Goal: Task Accomplishment & Management: Manage account settings

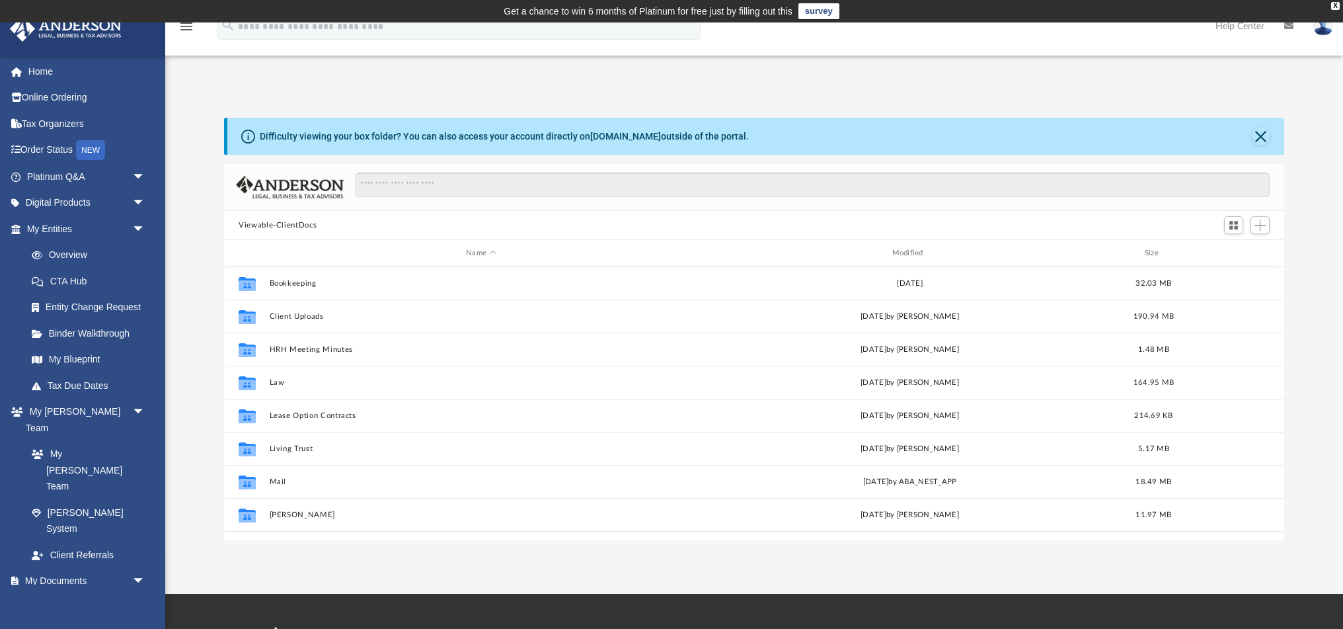
scroll to position [301, 1060]
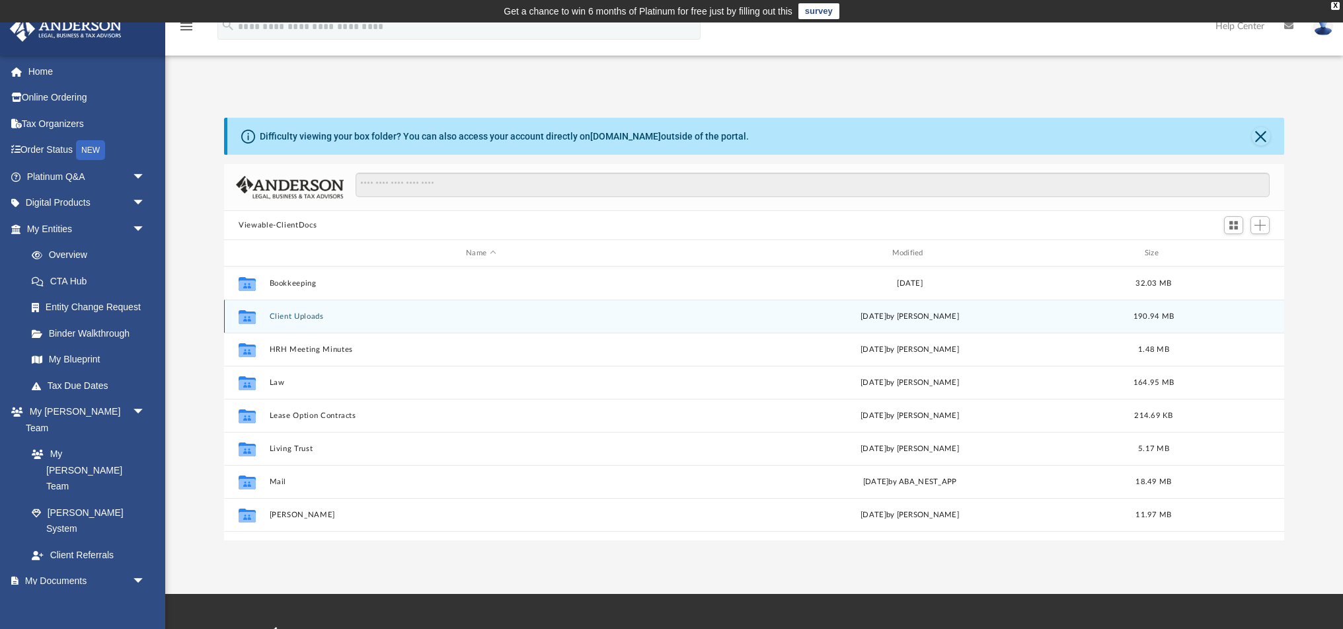
click at [297, 315] on button "Client Uploads" at bounding box center [481, 316] width 423 height 9
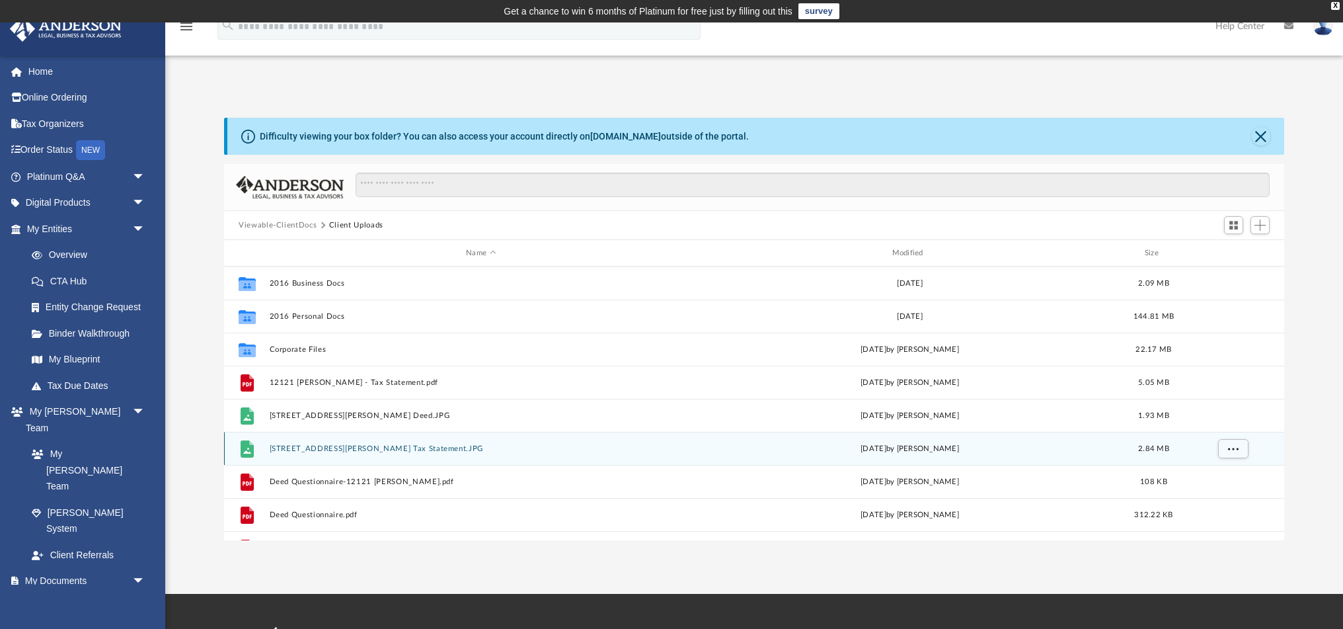
scroll to position [0, 0]
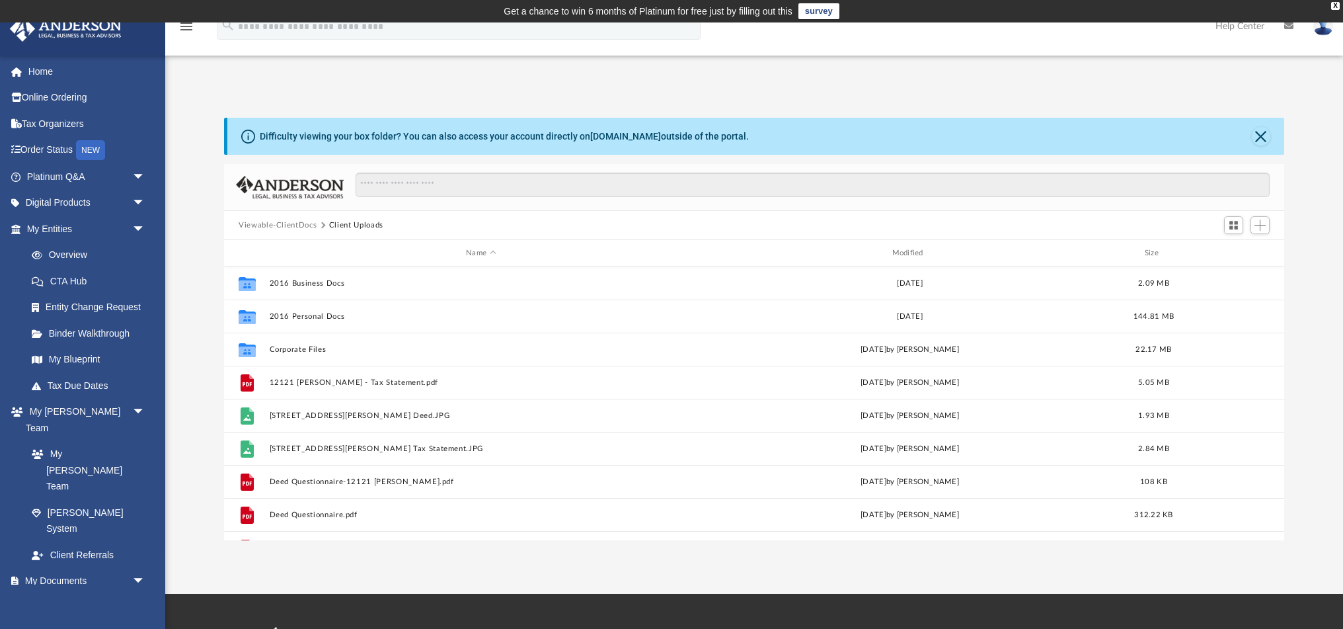
click at [283, 221] on button "Viewable-ClientDocs" at bounding box center [278, 225] width 78 height 12
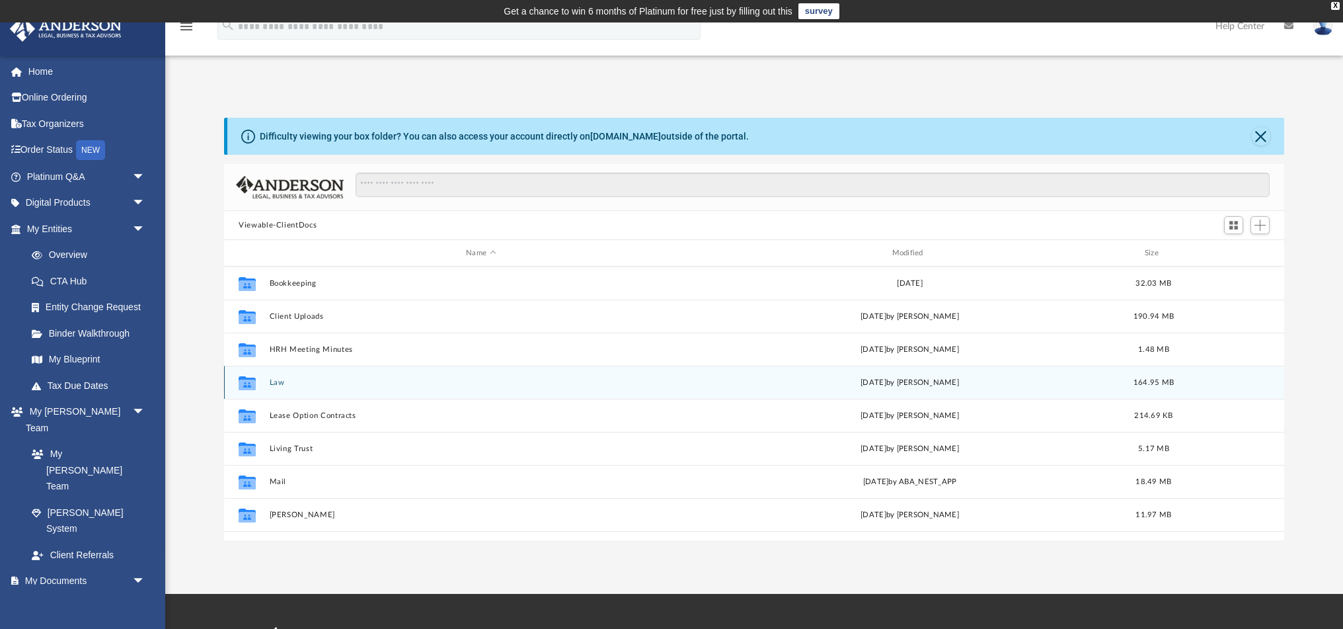
click at [251, 383] on icon "grid" at bounding box center [247, 384] width 17 height 11
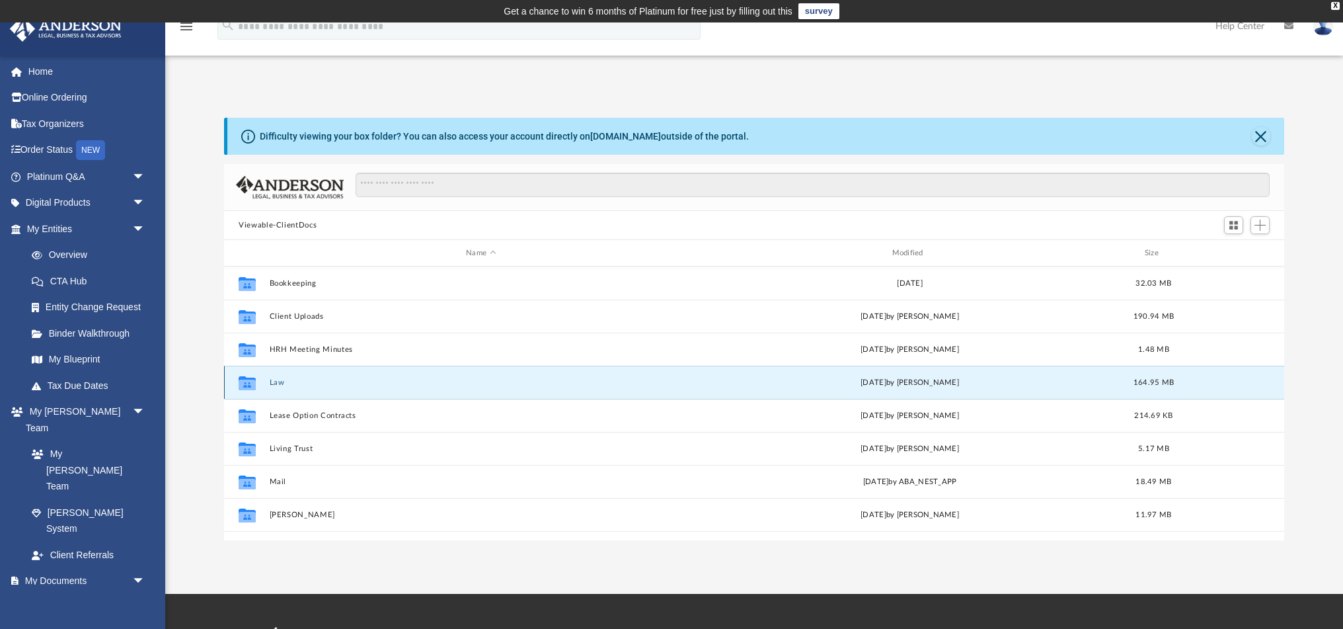
click at [251, 383] on icon "grid" at bounding box center [247, 384] width 17 height 11
click at [274, 382] on button "Law" at bounding box center [481, 382] width 423 height 9
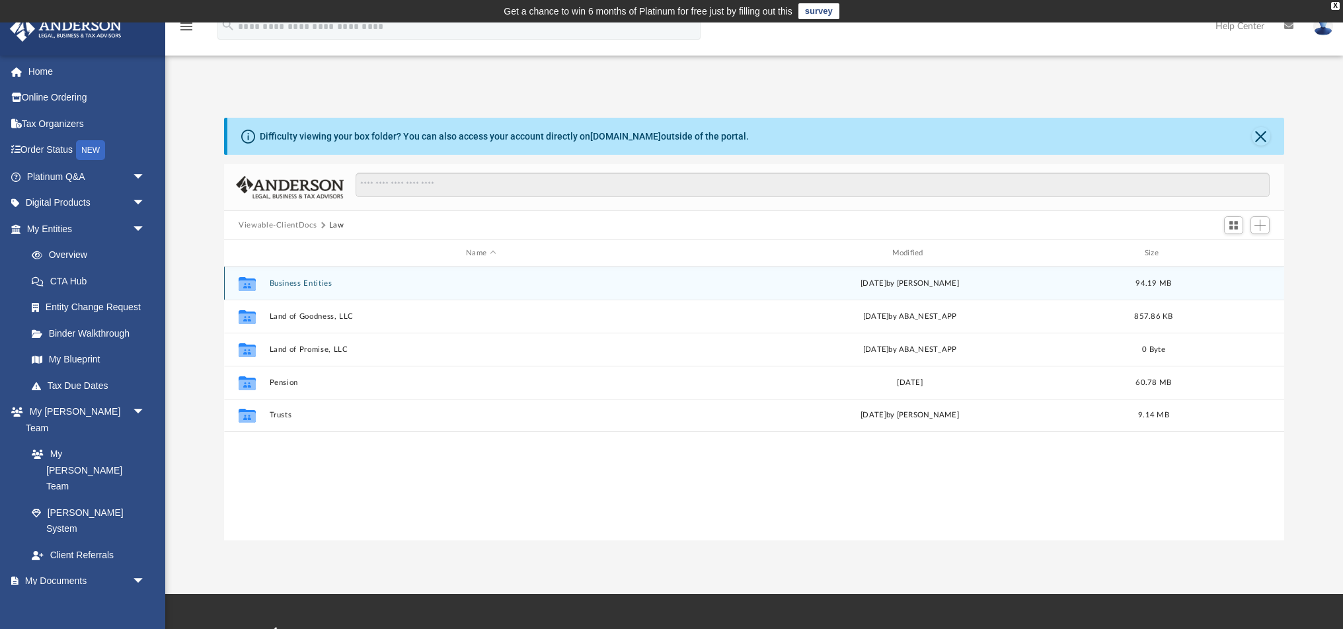
click at [294, 284] on button "Business Entities" at bounding box center [481, 283] width 423 height 9
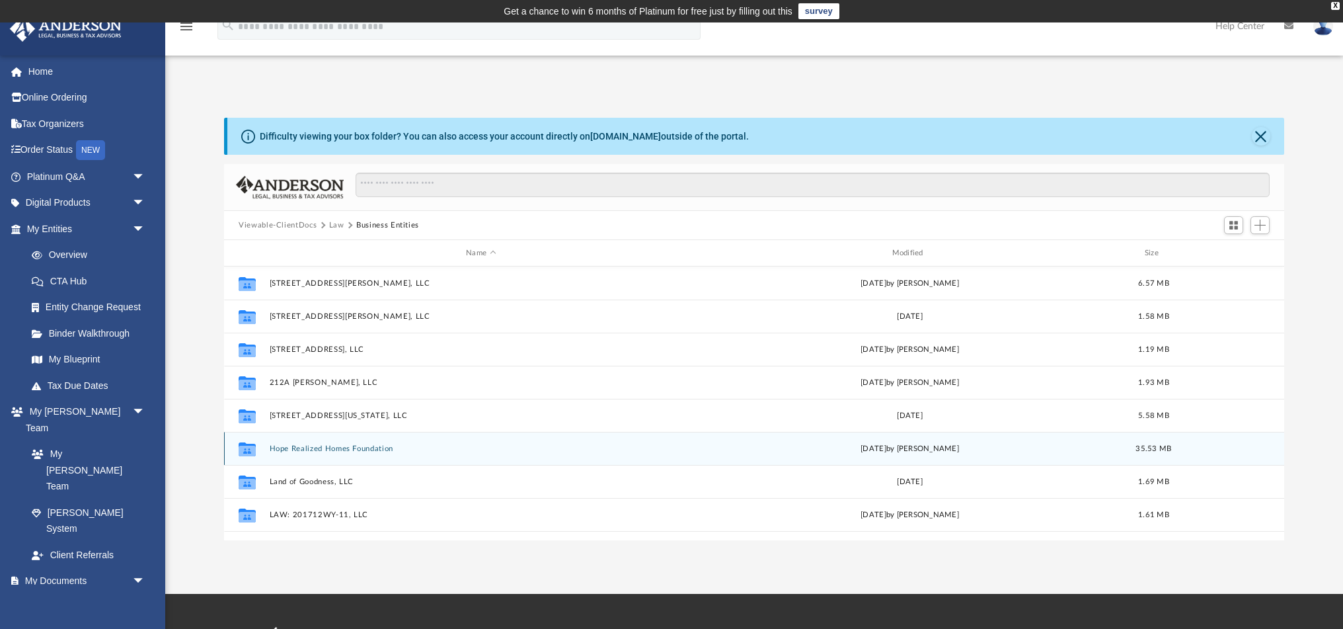
click at [313, 449] on button "Hope Realized Homes Foundation" at bounding box center [481, 448] width 423 height 9
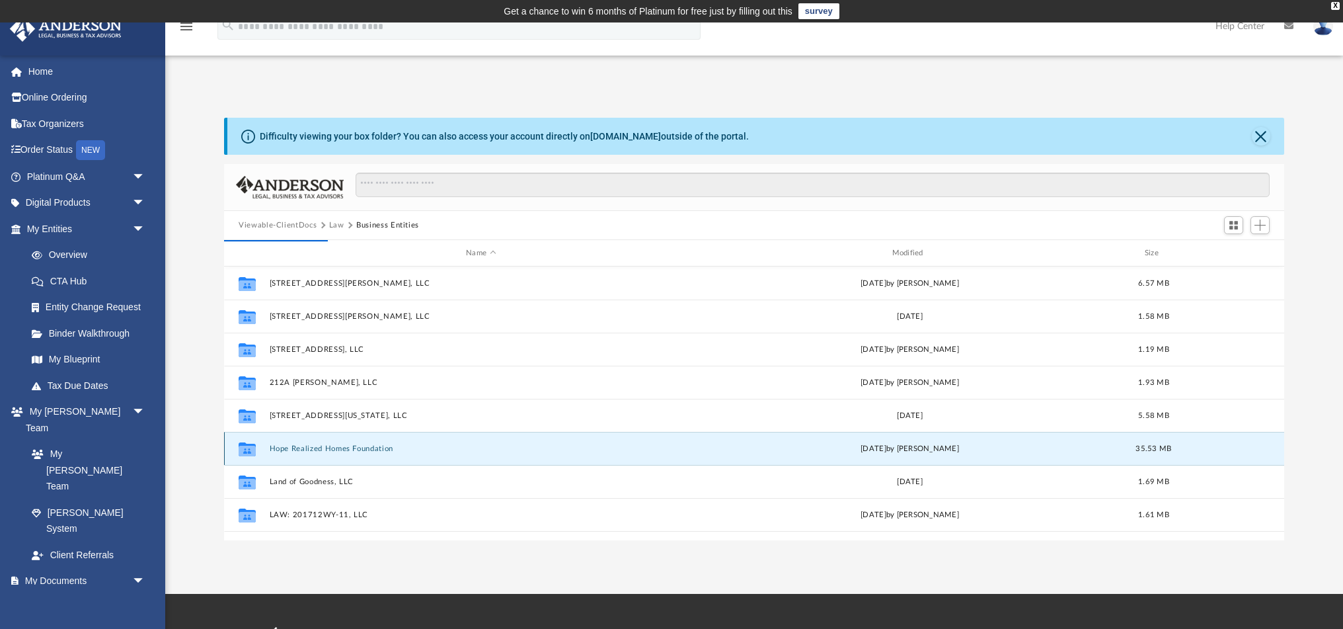
click at [313, 449] on button "Hope Realized Homes Foundation" at bounding box center [481, 448] width 423 height 9
click at [285, 450] on button "Hope Realized Homes Foundation" at bounding box center [481, 448] width 423 height 9
click at [245, 450] on icon "grid" at bounding box center [247, 450] width 17 height 11
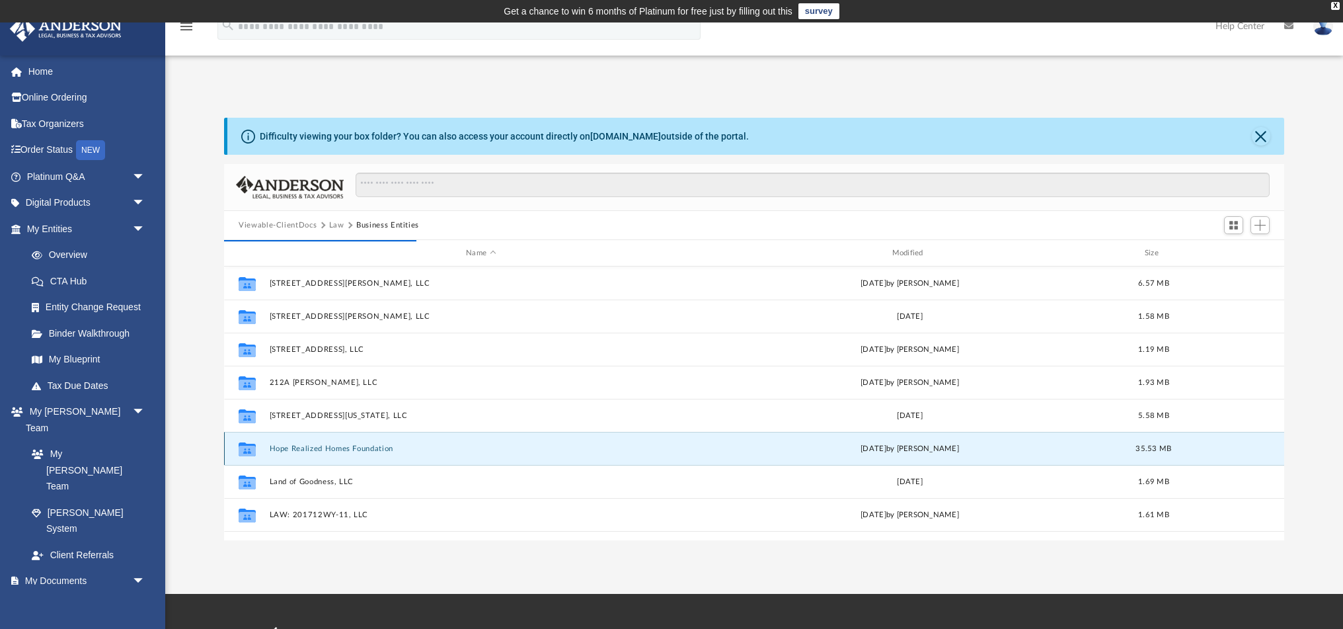
click at [368, 446] on button "Hope Realized Homes Foundation" at bounding box center [481, 448] width 423 height 9
click at [333, 448] on button "Hope Realized Homes Foundation" at bounding box center [481, 448] width 423 height 9
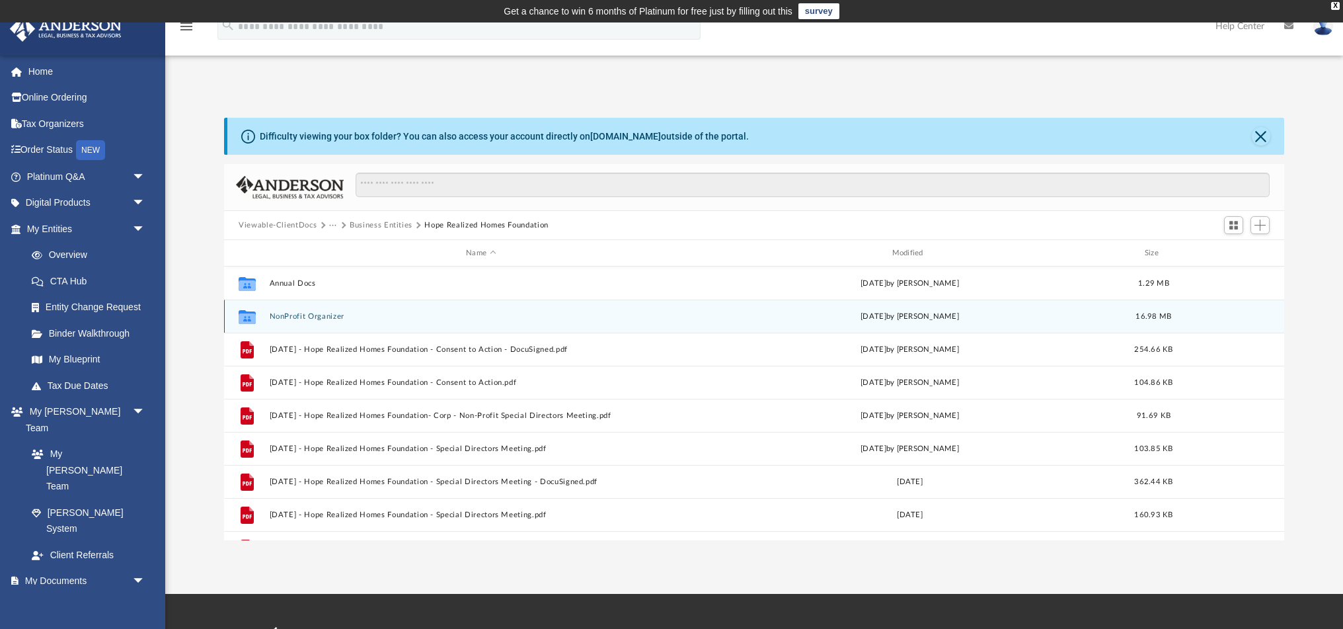
click at [294, 315] on button "NonProfit Organizer" at bounding box center [481, 316] width 423 height 9
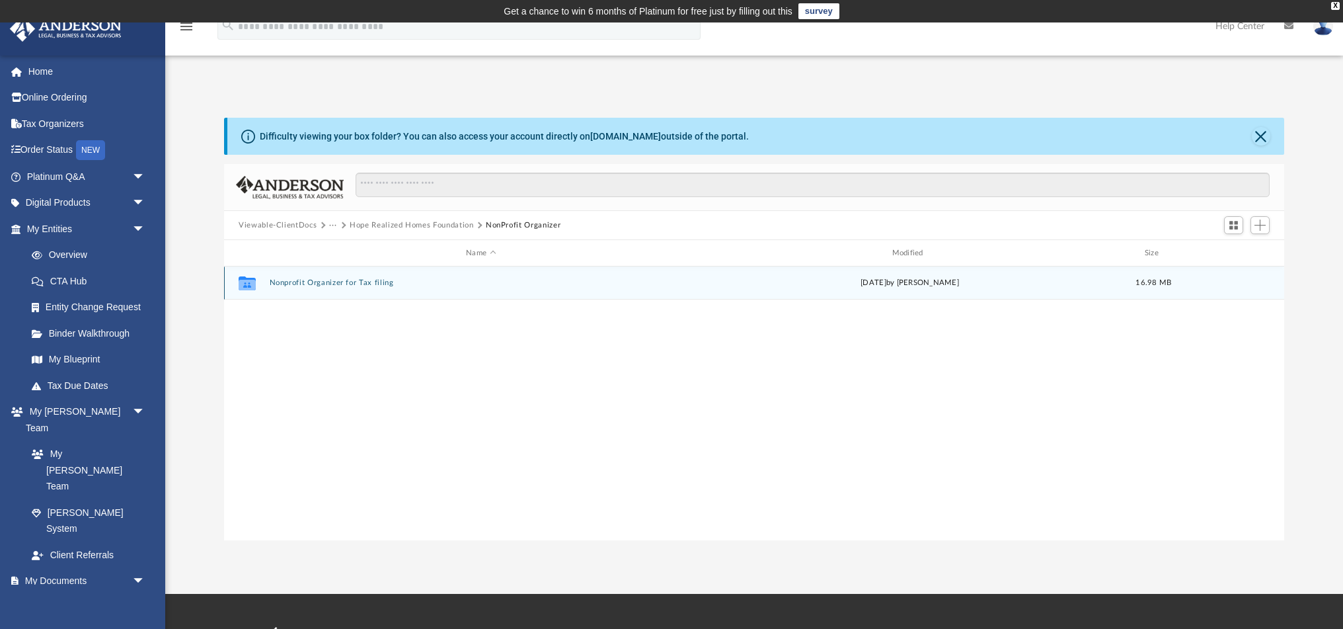
click at [290, 282] on button "Nonprofit Organizer for Tax filing" at bounding box center [481, 282] width 423 height 9
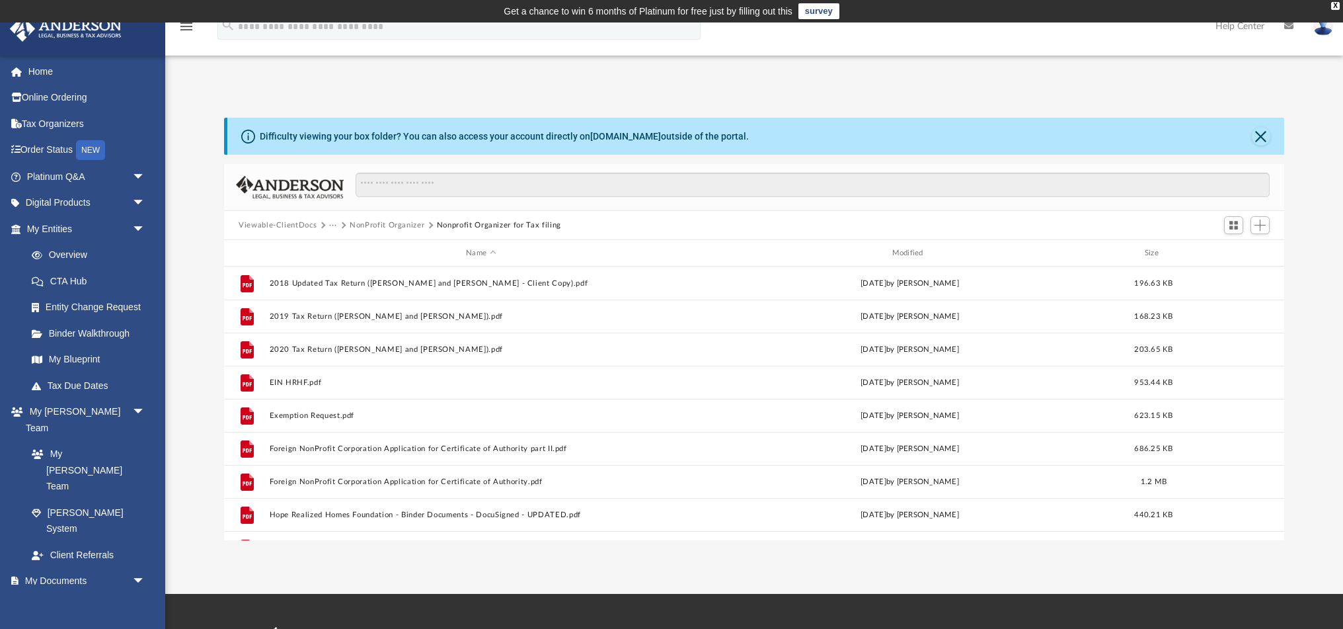
click at [368, 226] on button "NonProfit Organizer" at bounding box center [387, 225] width 75 height 12
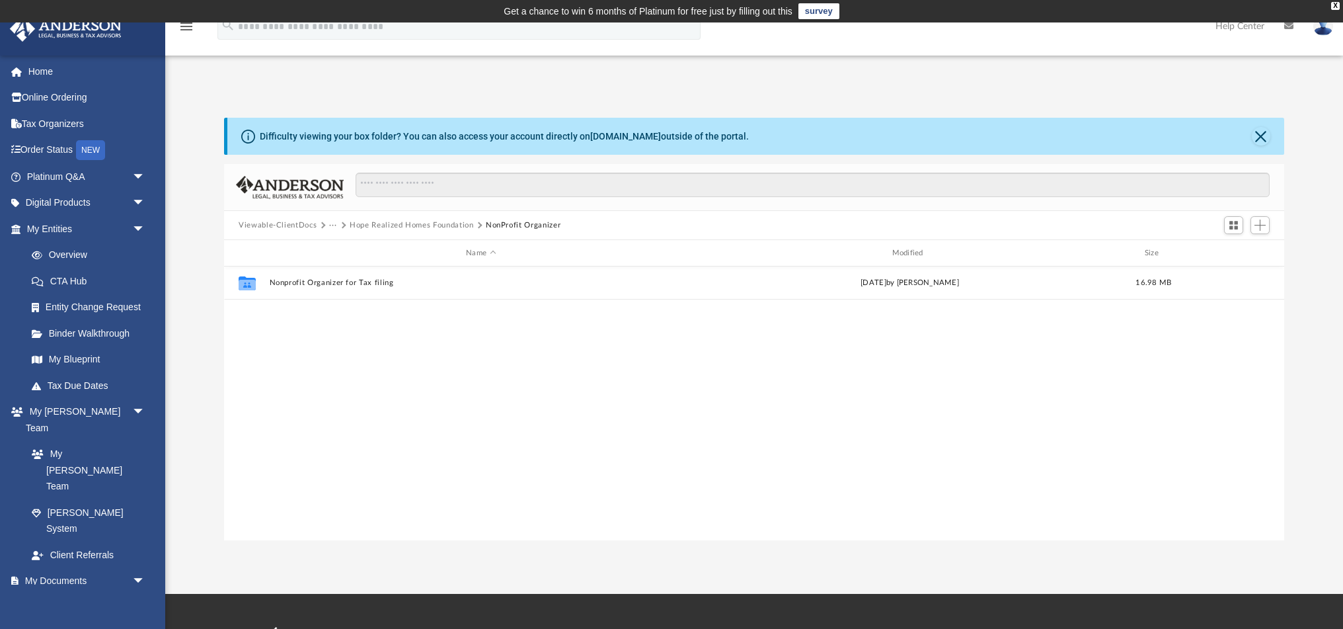
click at [274, 227] on button "Viewable-ClientDocs" at bounding box center [278, 225] width 78 height 12
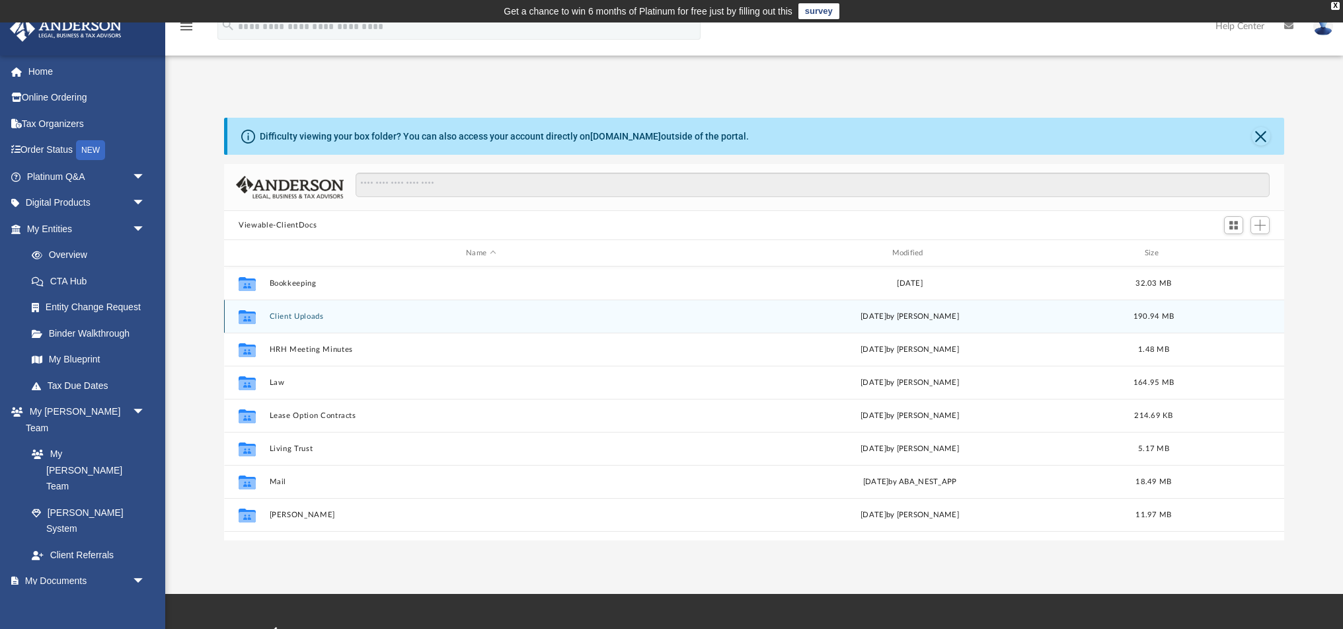
click at [244, 317] on icon "grid" at bounding box center [247, 318] width 17 height 11
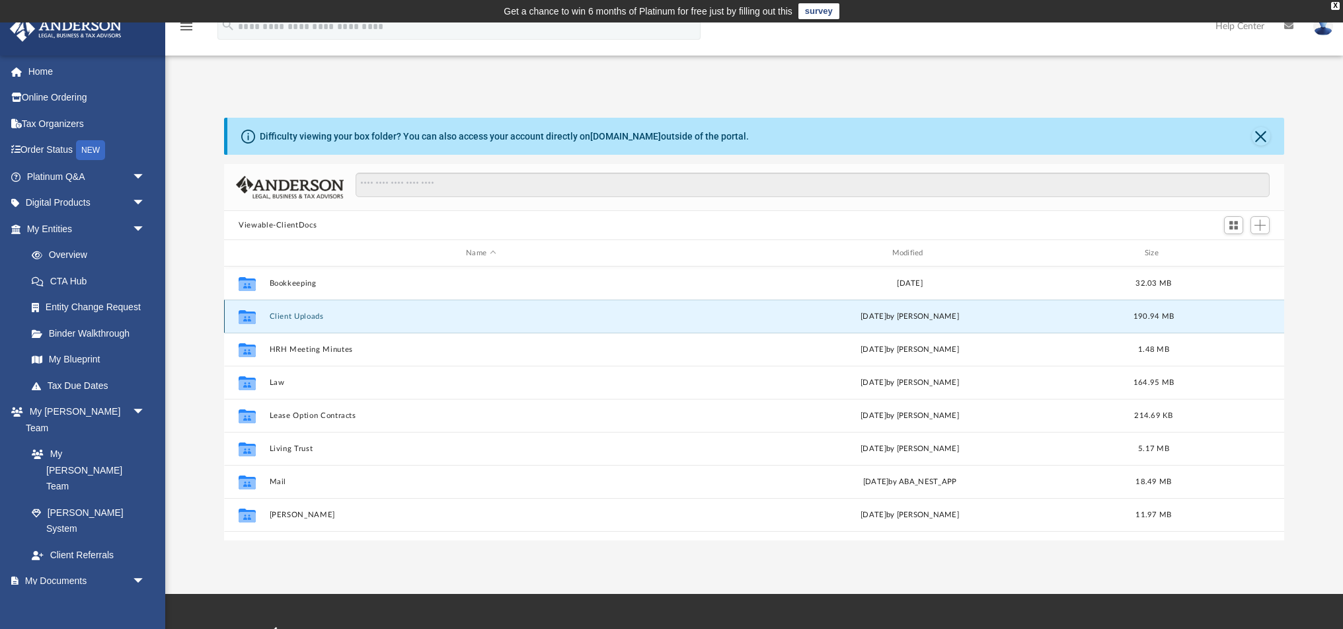
click at [280, 317] on button "Client Uploads" at bounding box center [481, 316] width 423 height 9
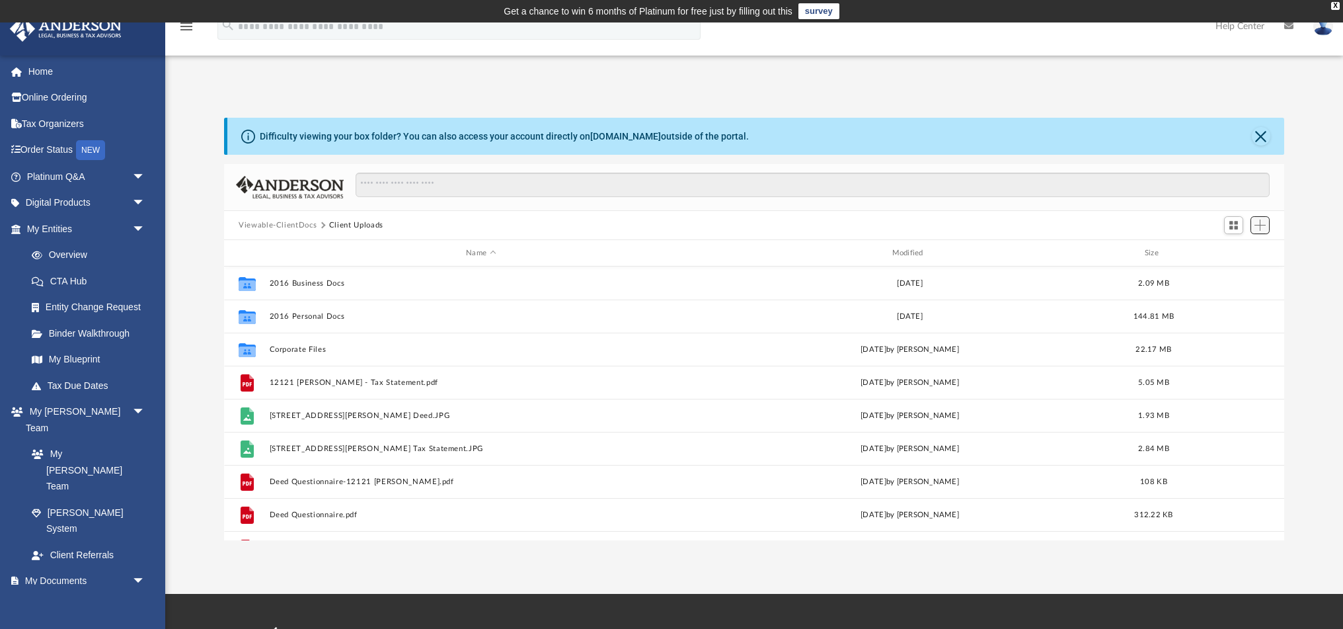
click at [1261, 227] on span "Add" at bounding box center [1260, 224] width 11 height 11
click at [1230, 274] on li "New Folder" at bounding box center [1241, 272] width 42 height 14
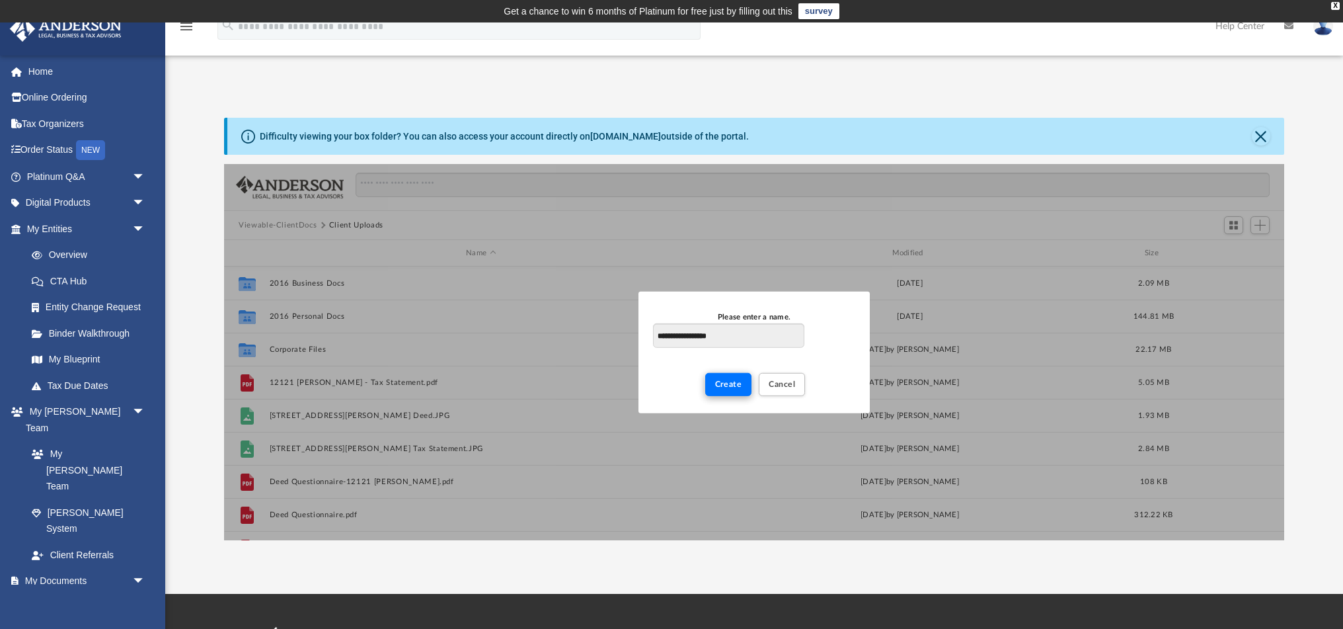
type input "**********"
click at [728, 385] on span "Create" at bounding box center [728, 383] width 27 height 8
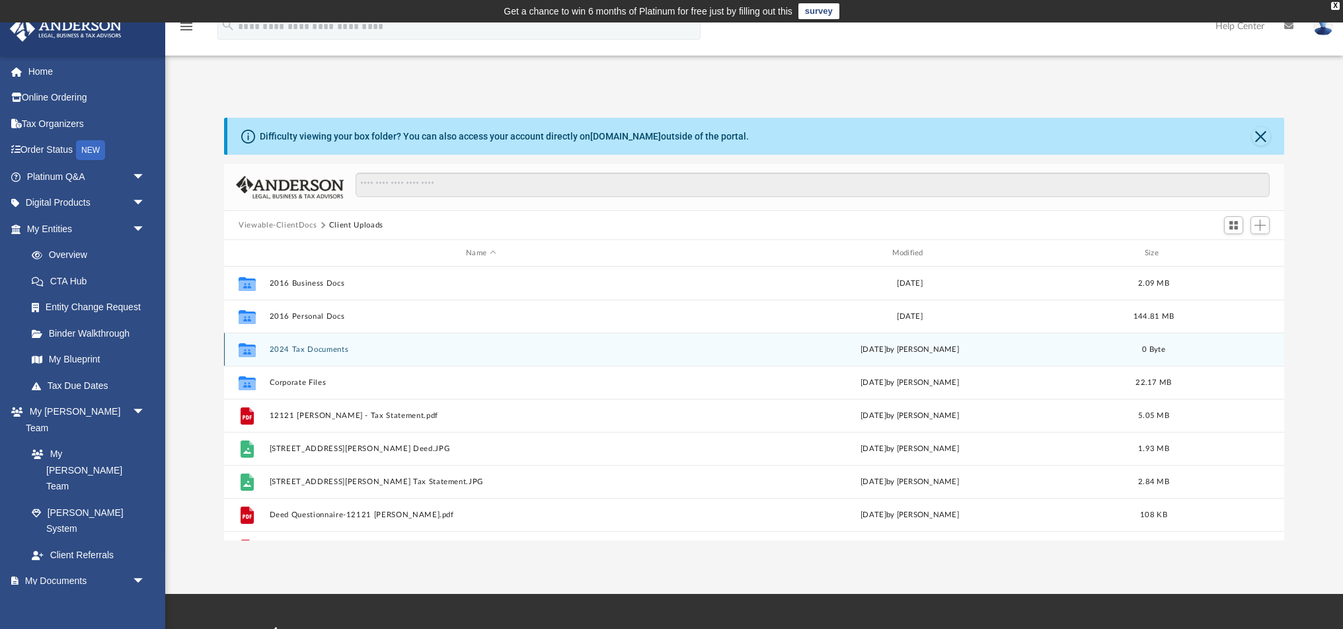
click at [339, 346] on button "2024 Tax Documents" at bounding box center [481, 349] width 423 height 9
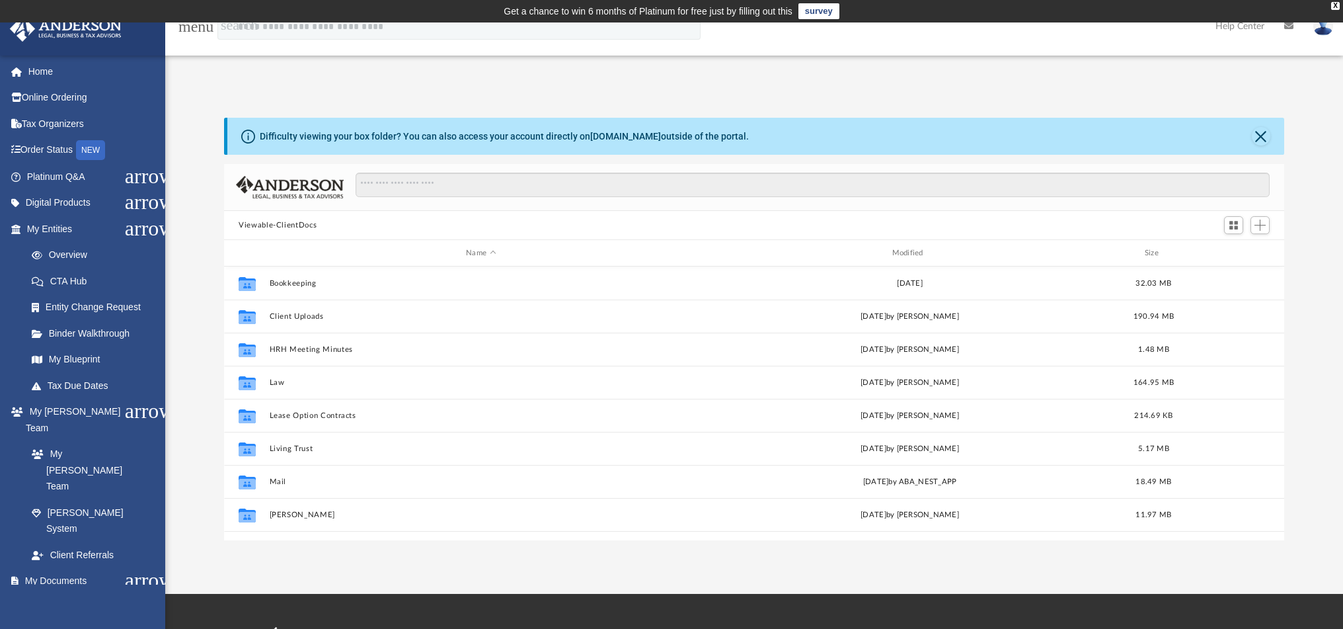
scroll to position [1, 1]
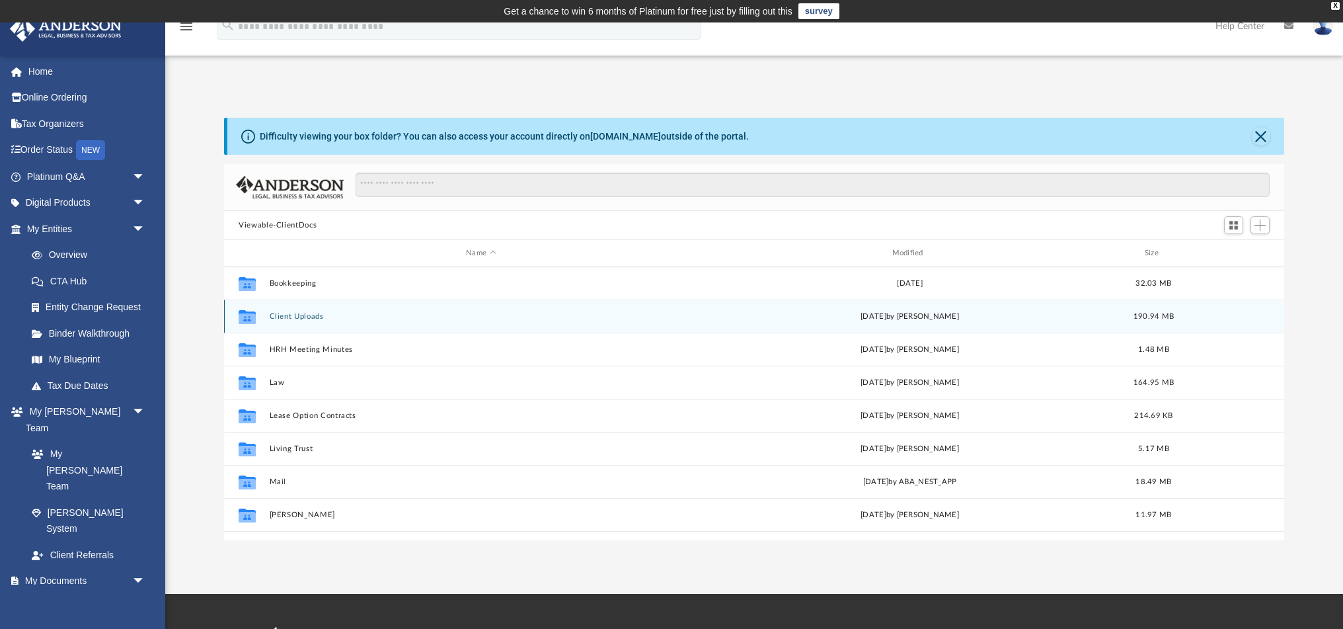
click at [248, 317] on icon "grid" at bounding box center [247, 318] width 17 height 11
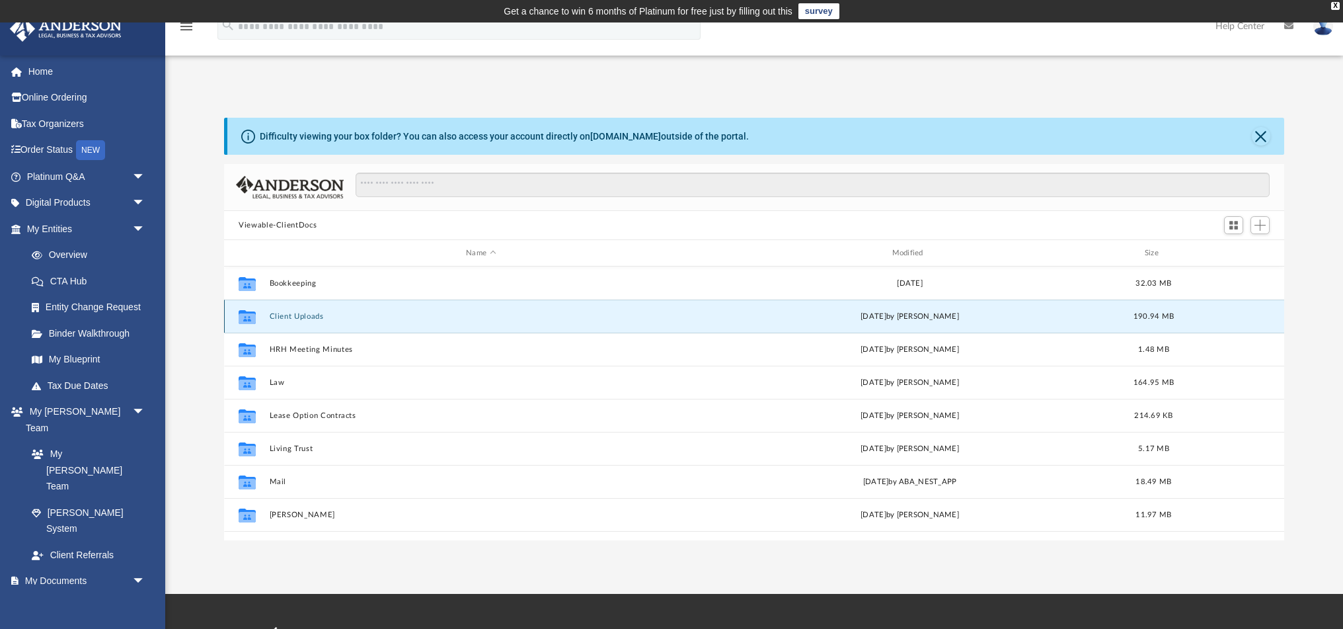
click at [248, 317] on icon "grid" at bounding box center [247, 318] width 17 height 11
click at [278, 317] on button "Client Uploads" at bounding box center [481, 316] width 423 height 9
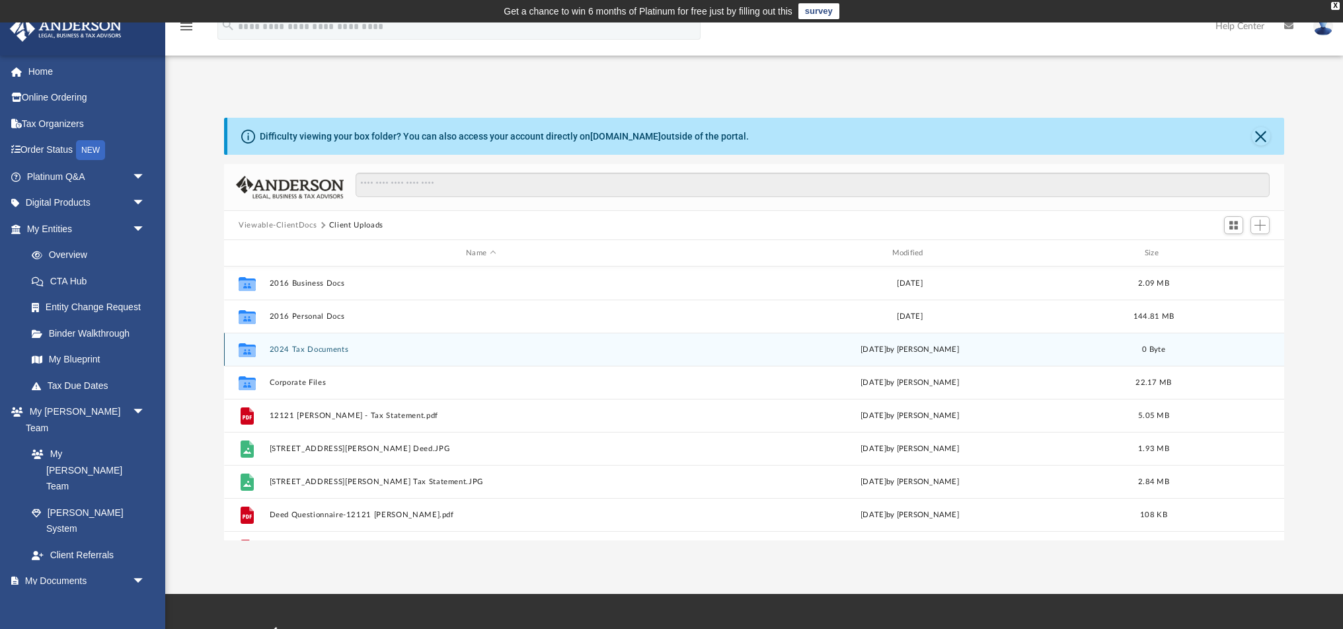
click at [289, 346] on button "2024 Tax Documents" at bounding box center [481, 349] width 423 height 9
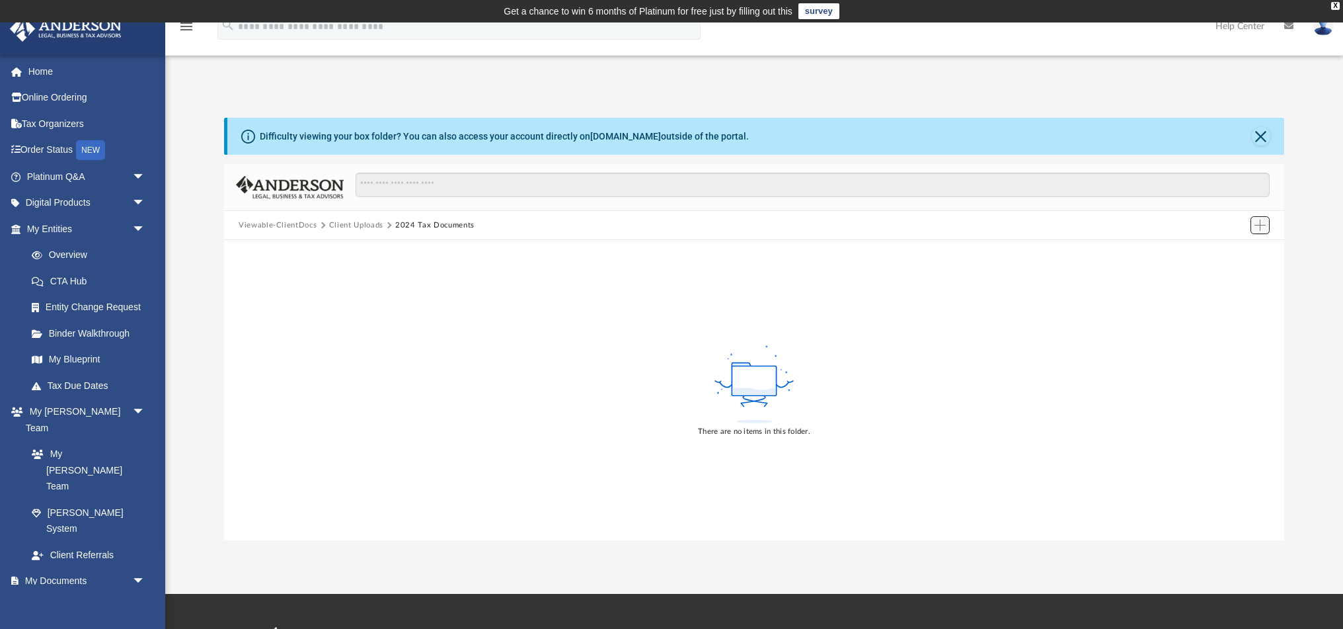
click at [1264, 225] on span "Add" at bounding box center [1260, 224] width 11 height 11
click at [1228, 254] on li "Upload" at bounding box center [1241, 251] width 42 height 14
